Goal: Transaction & Acquisition: Book appointment/travel/reservation

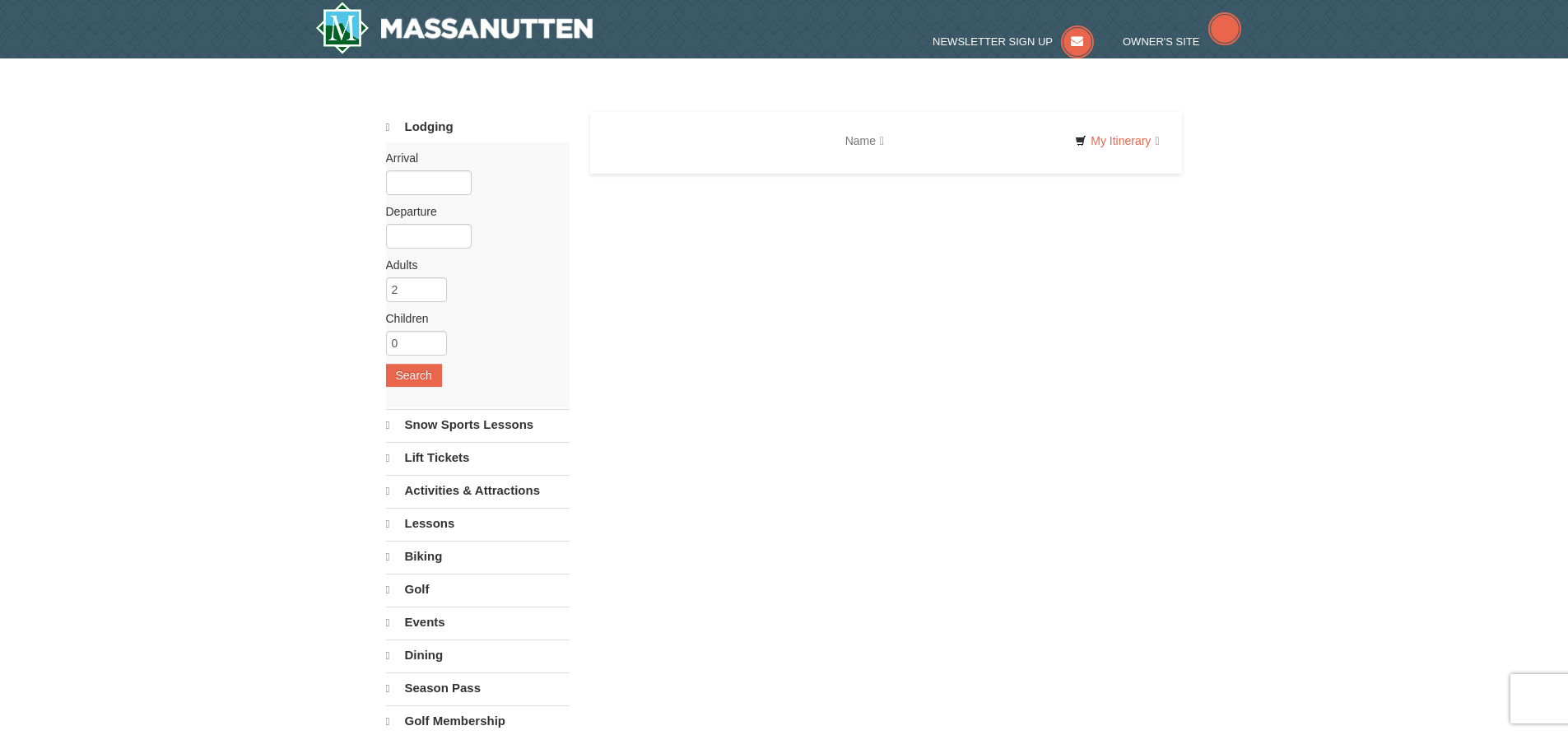
select select "9"
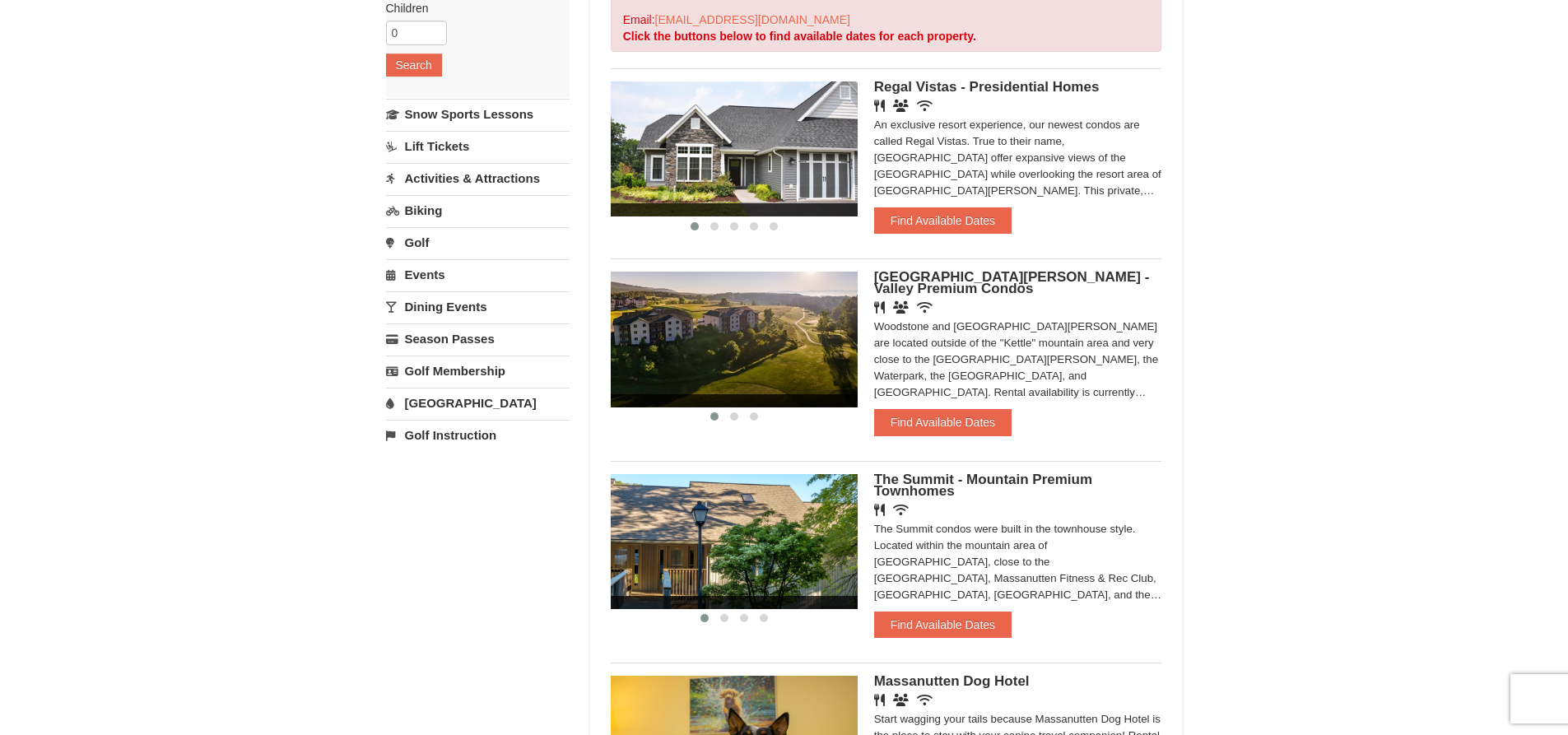
scroll to position [247, 0]
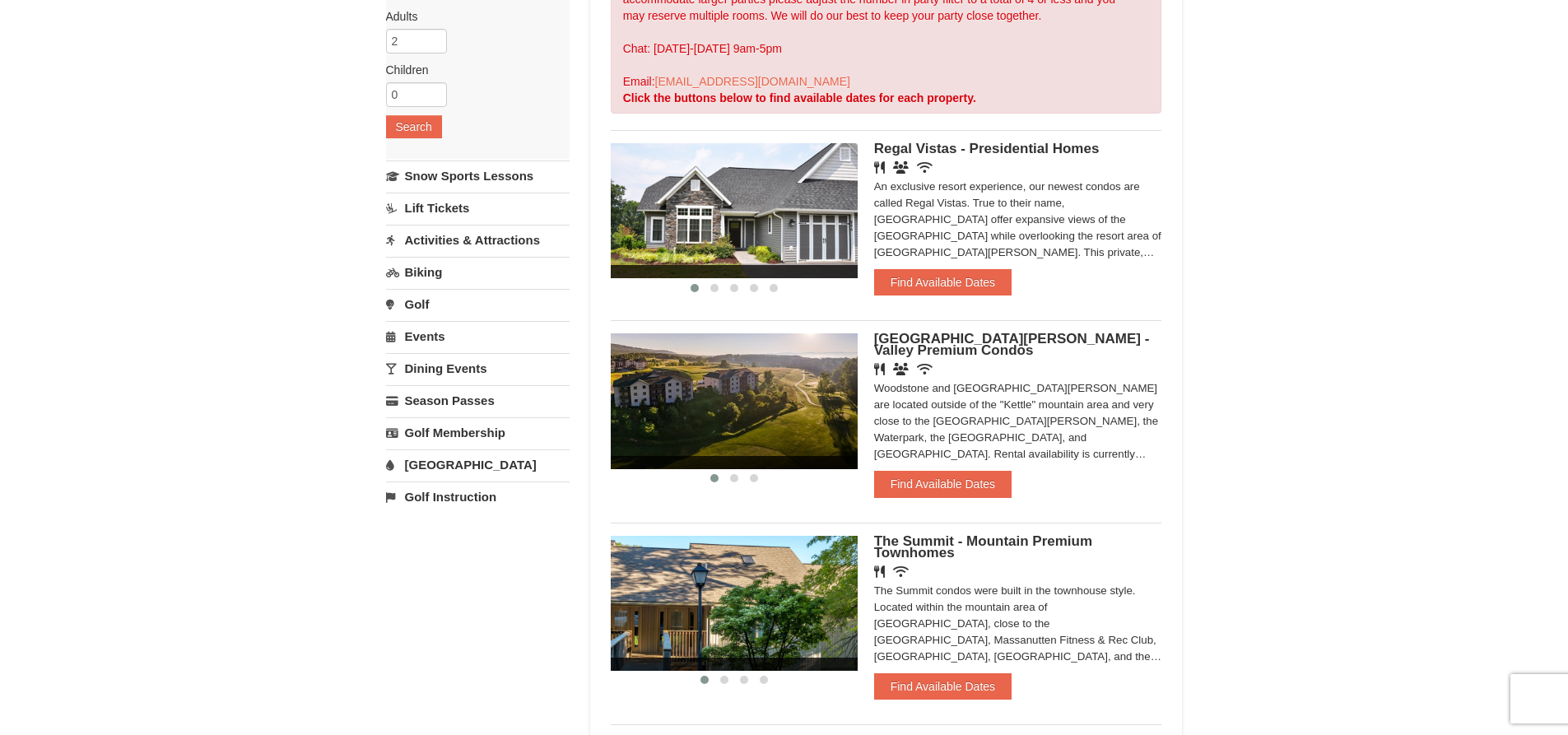
click at [798, 227] on img at bounding box center [733, 211] width 247 height 135
click at [935, 145] on span "Regal Vistas - Presidential Homes" at bounding box center [987, 148] width 225 height 16
click at [767, 232] on img at bounding box center [733, 211] width 247 height 135
click at [961, 278] on button "Find Available Dates" at bounding box center [943, 283] width 137 height 26
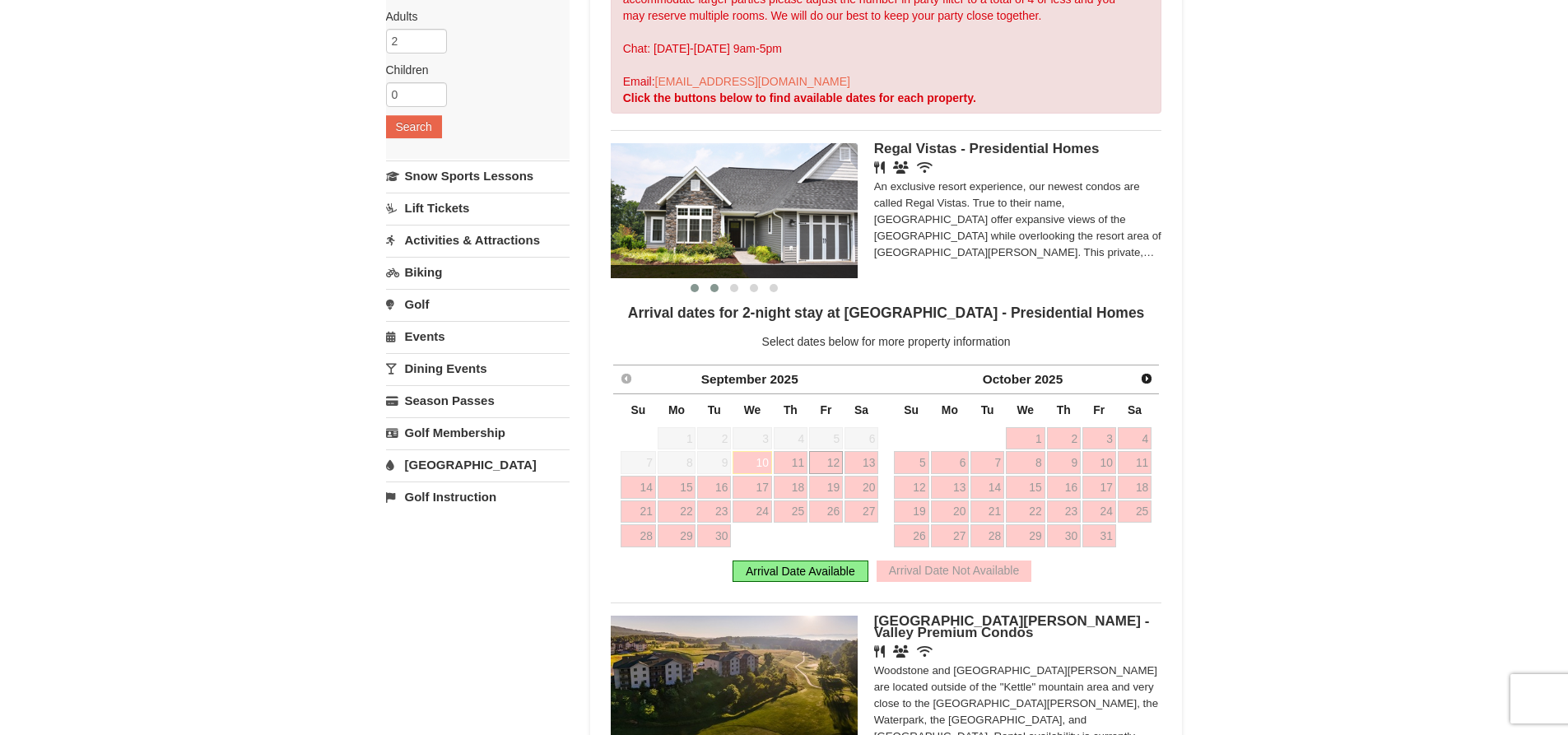
click at [715, 287] on span at bounding box center [714, 287] width 8 height 8
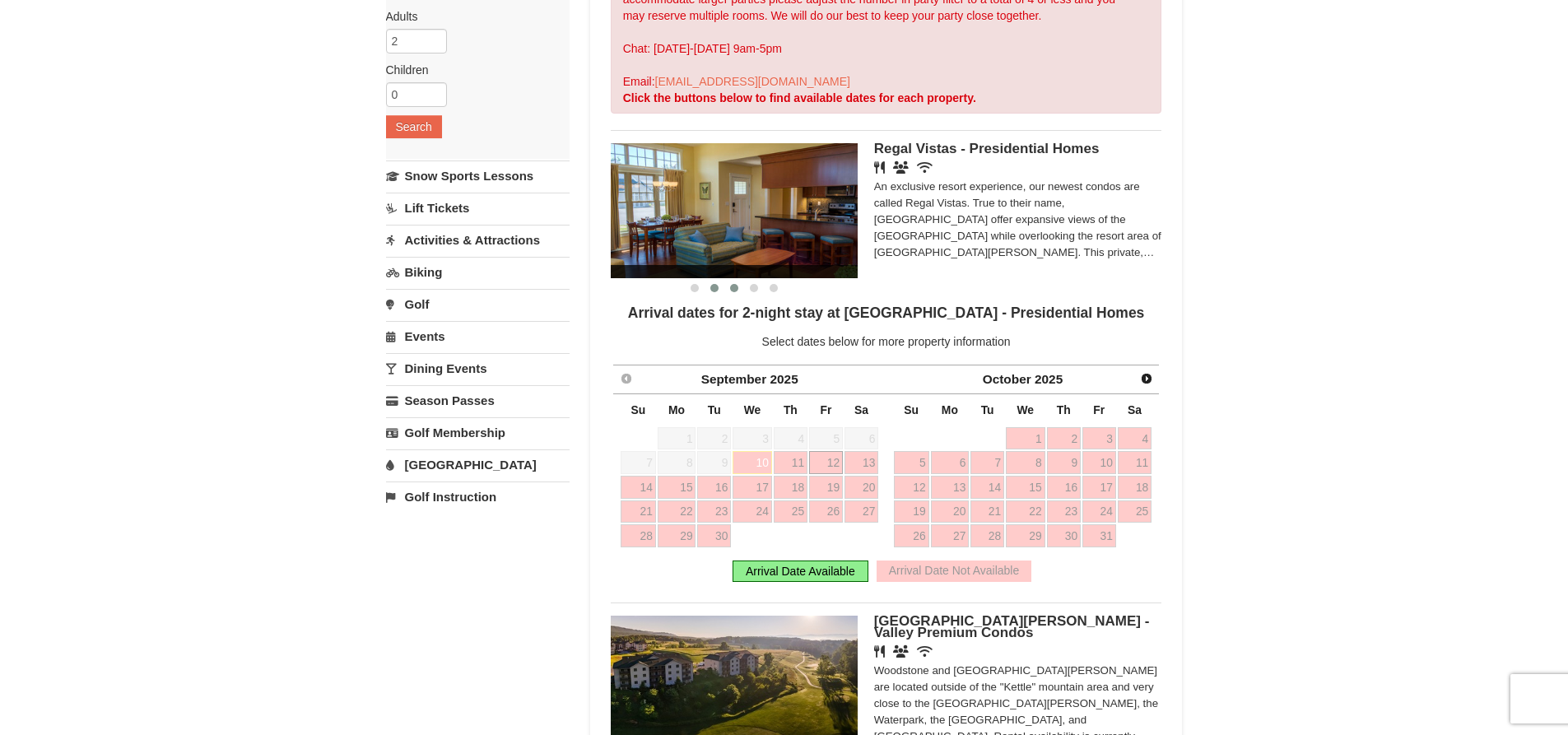
click at [737, 283] on span at bounding box center [734, 287] width 8 height 8
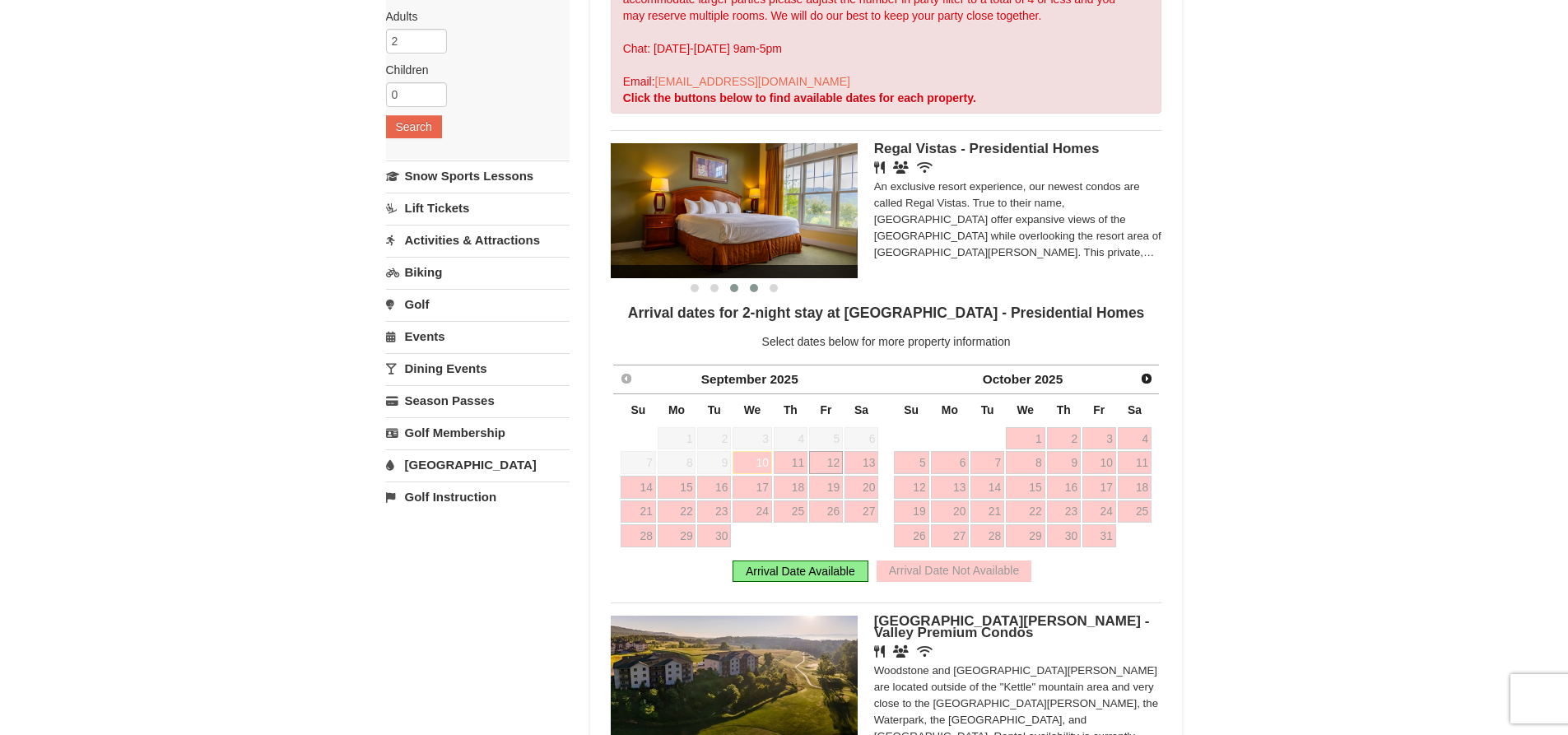
click at [750, 288] on span at bounding box center [754, 287] width 8 height 8
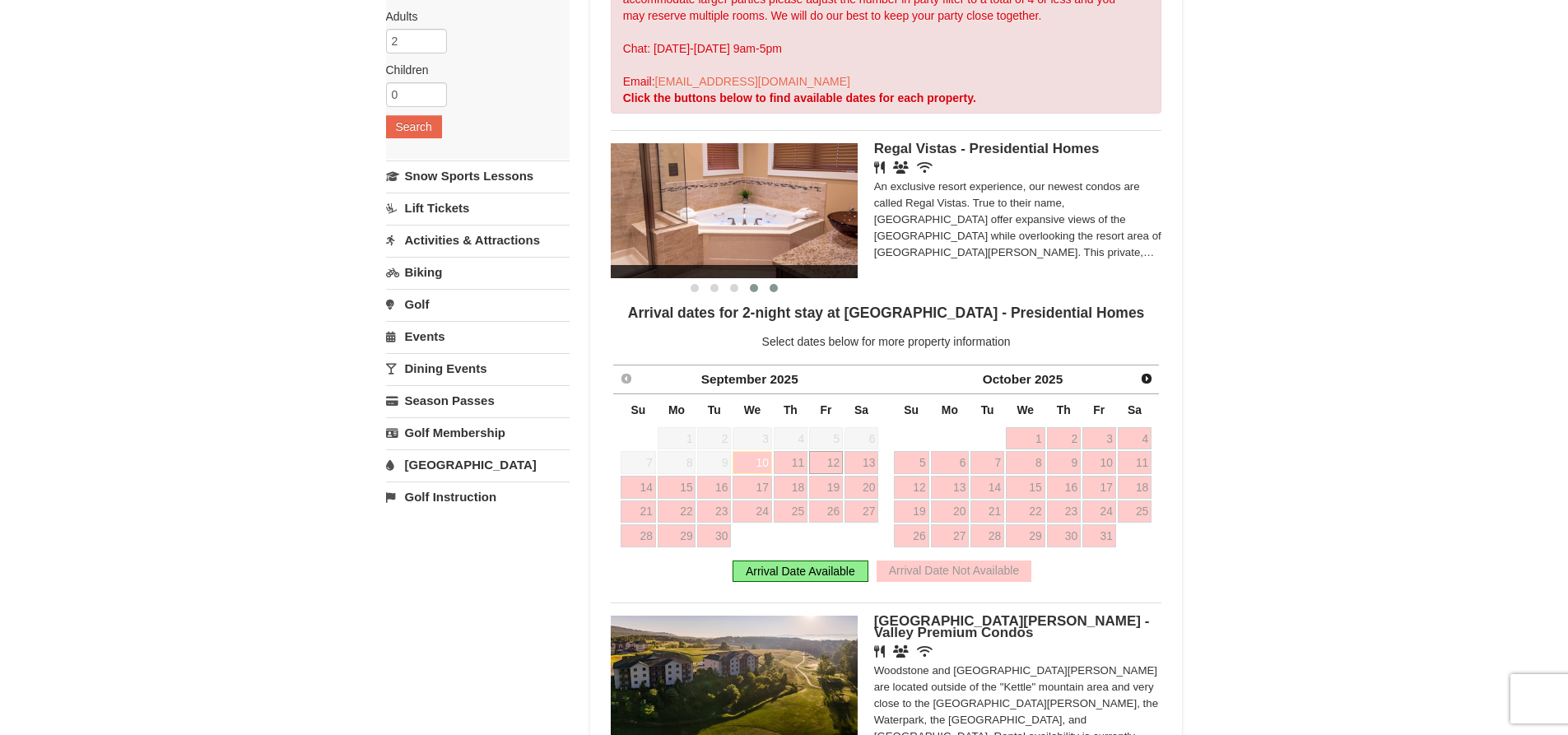
click at [775, 291] on span at bounding box center [774, 287] width 8 height 8
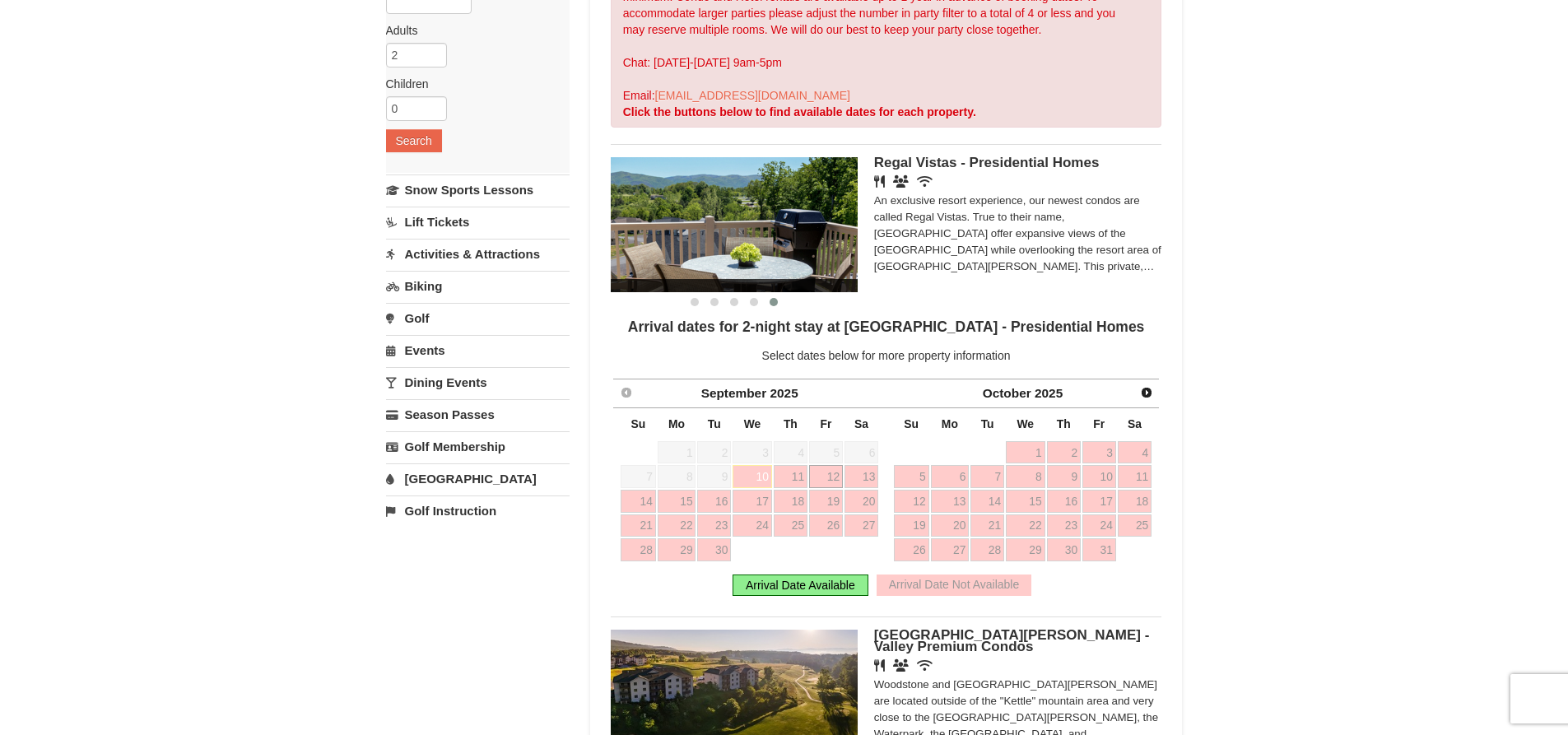
scroll to position [0, 0]
